Goal: Information Seeking & Learning: Learn about a topic

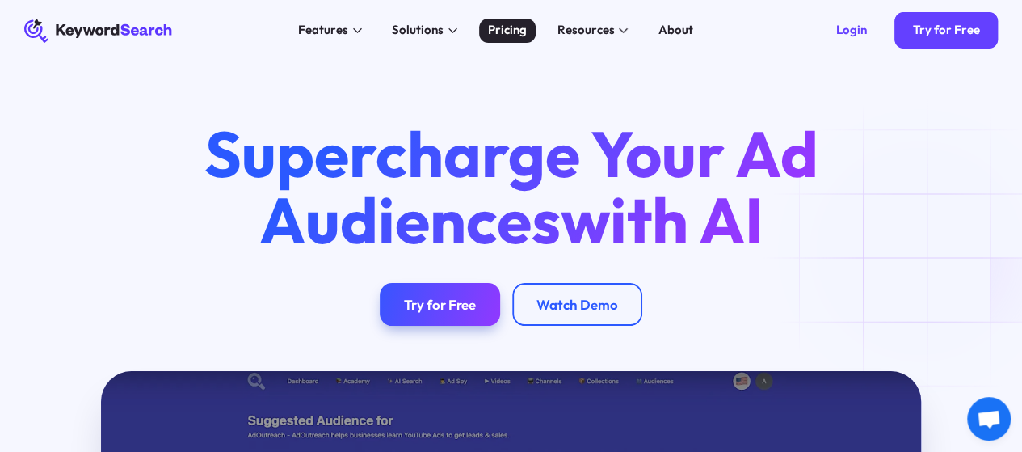
click at [514, 30] on div "Pricing" at bounding box center [507, 30] width 39 height 19
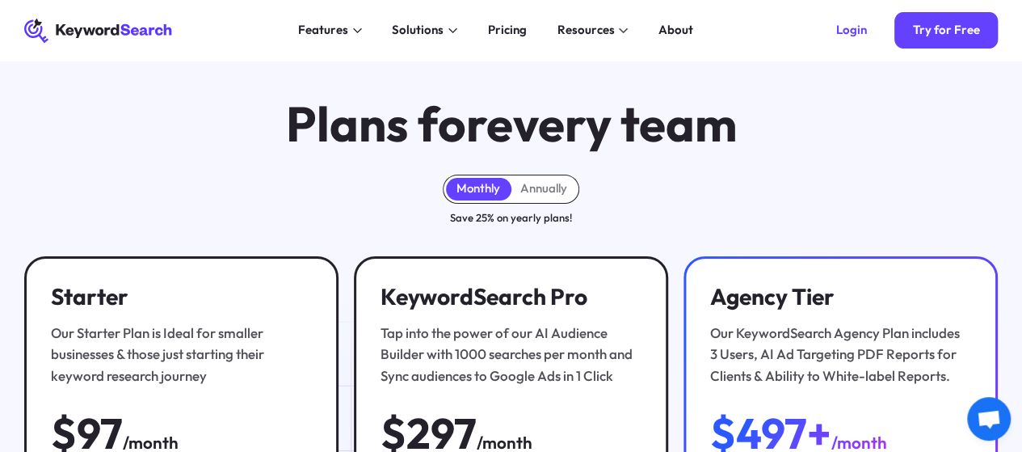
scroll to position [17, 0]
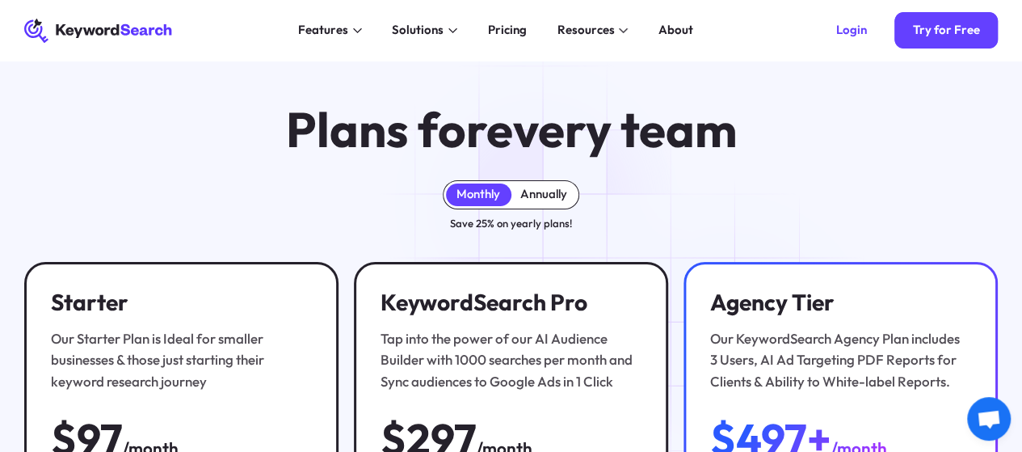
click at [543, 202] on div "Annually" at bounding box center [543, 194] width 47 height 15
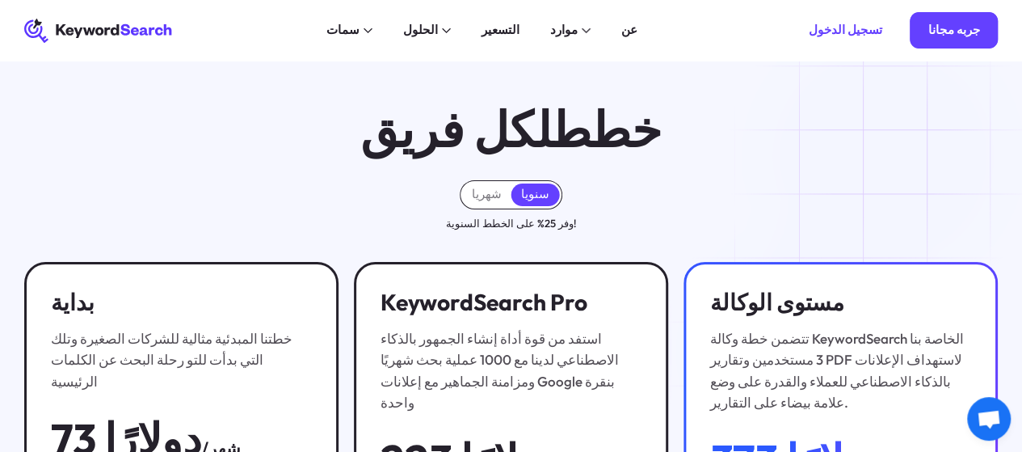
click at [894, 156] on div "خطط لكل فريق" at bounding box center [511, 130] width 1022 height 52
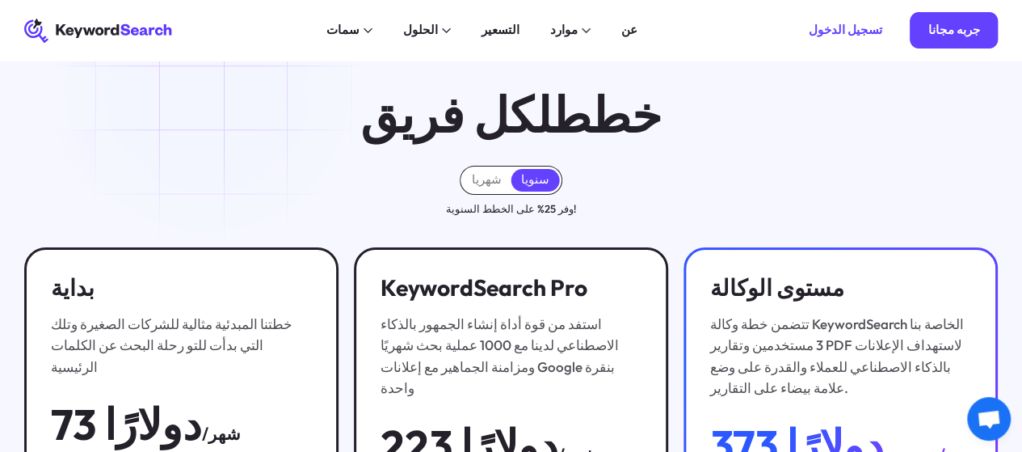
scroll to position [0, 0]
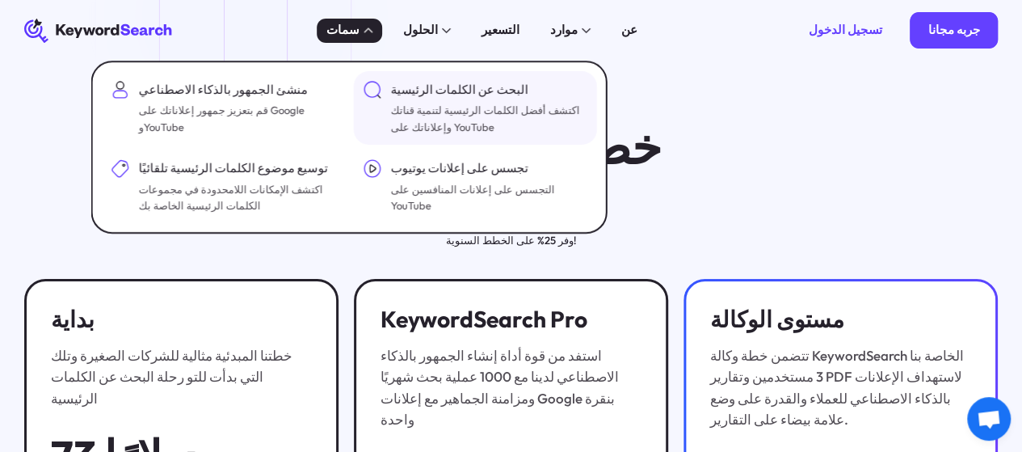
click at [465, 82] on font "البحث عن الكلمات الرئيسية" at bounding box center [458, 89] width 137 height 15
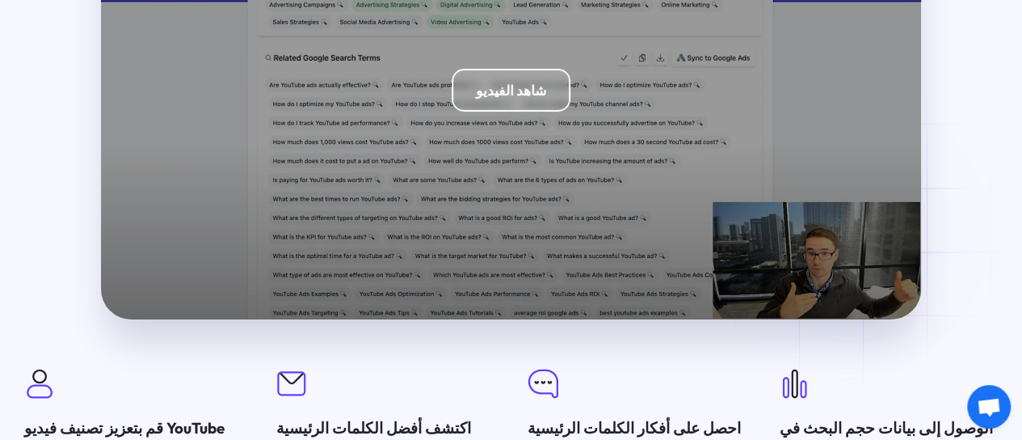
scroll to position [3011, 0]
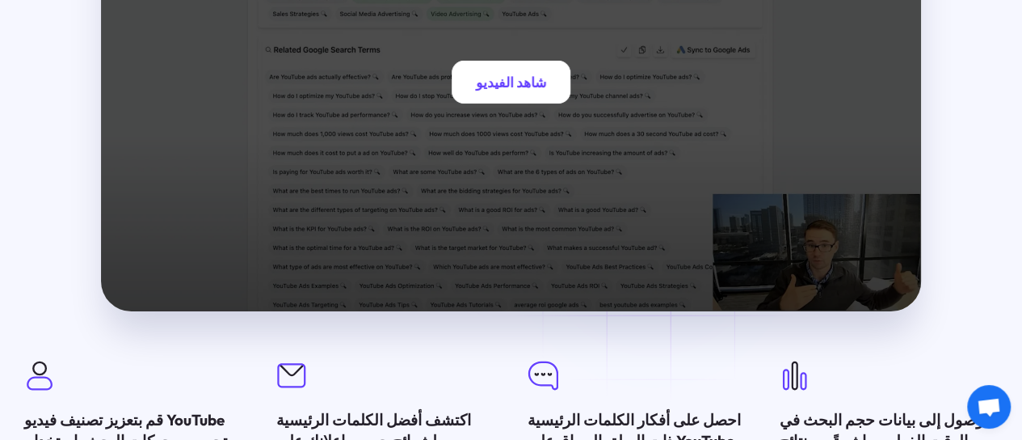
click at [517, 90] on font "شاهد الفيديو" at bounding box center [511, 82] width 70 height 17
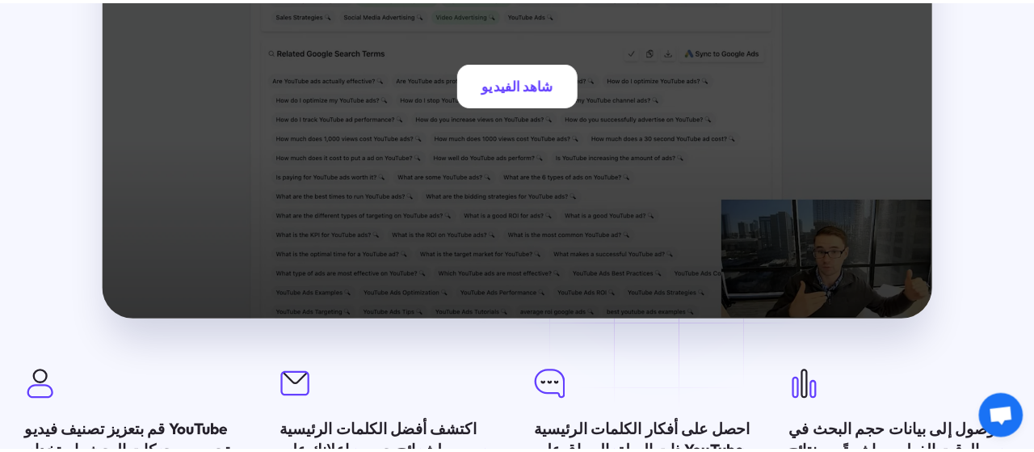
scroll to position [3020, 0]
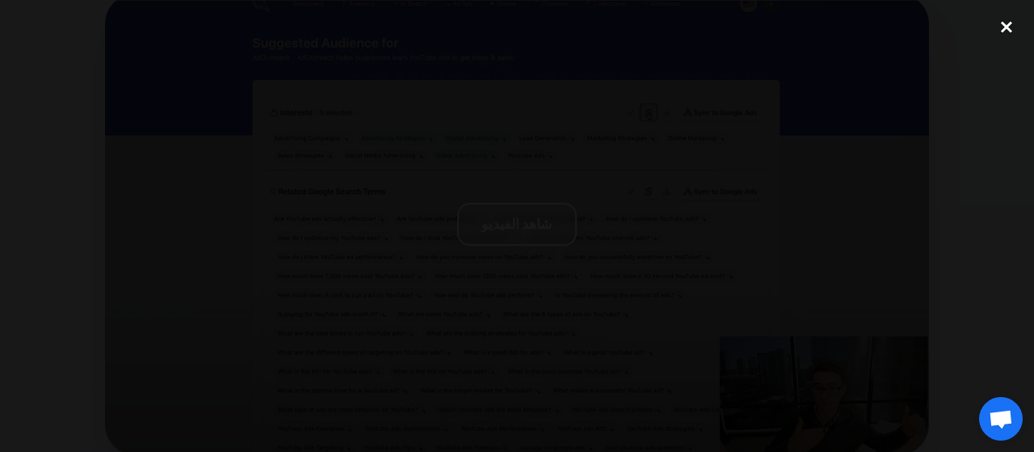
click at [1013, 30] on div "close lightbox" at bounding box center [1006, 27] width 55 height 36
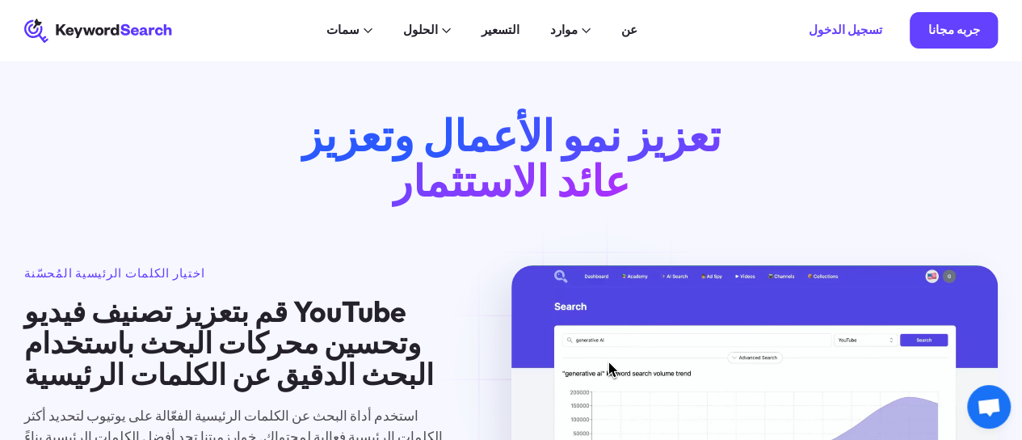
scroll to position [792, 0]
